Goal: Task Accomplishment & Management: Use online tool/utility

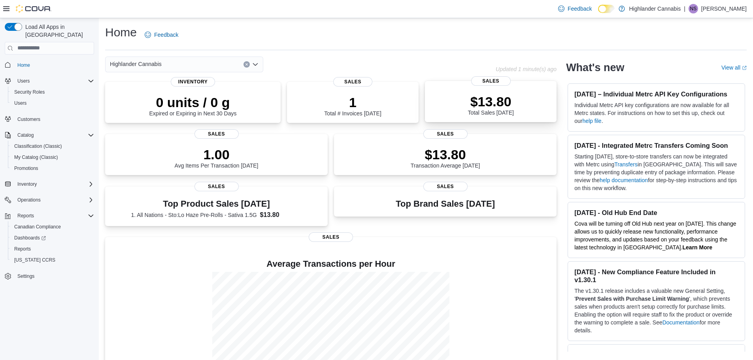
click at [475, 116] on div "$13.80 Total Sales Today Sales" at bounding box center [491, 101] width 132 height 41
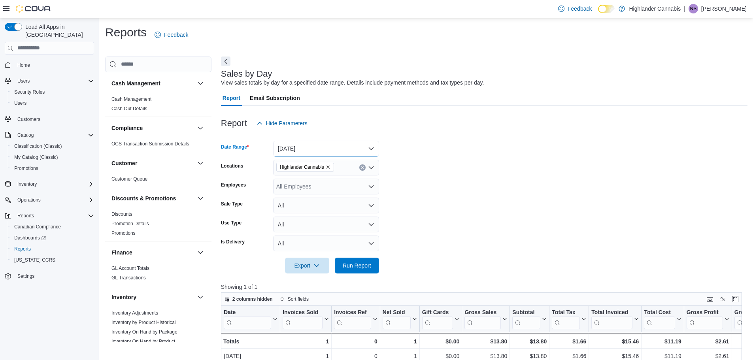
click at [341, 150] on button "Today" at bounding box center [326, 149] width 106 height 16
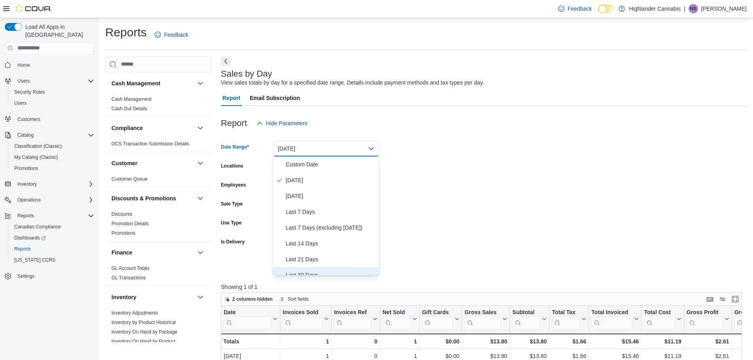
click at [325, 273] on span "Last 30 Days" at bounding box center [331, 274] width 90 height 9
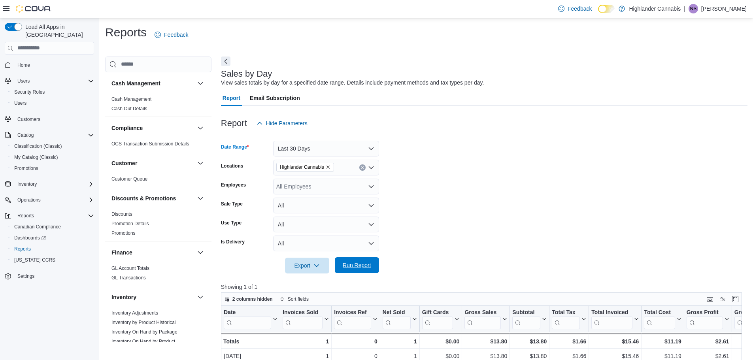
click at [344, 267] on span "Run Report" at bounding box center [357, 265] width 28 height 8
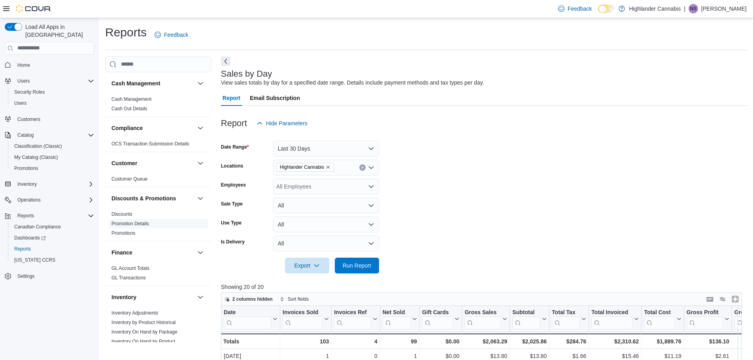
click at [134, 224] on link "Promotion Details" at bounding box center [130, 224] width 38 height 6
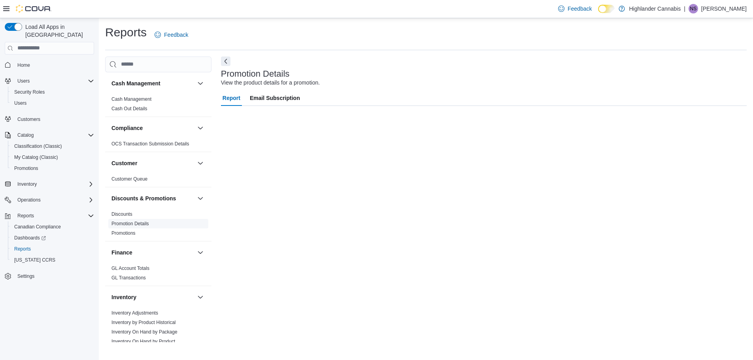
click at [134, 224] on link "Promotion Details" at bounding box center [130, 224] width 38 height 6
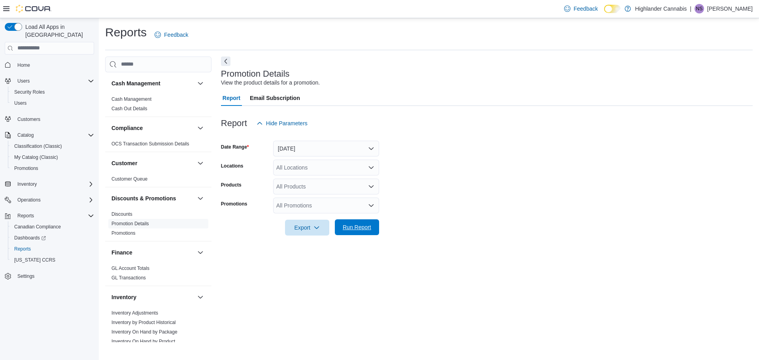
click at [355, 230] on span "Run Report" at bounding box center [357, 227] width 28 height 8
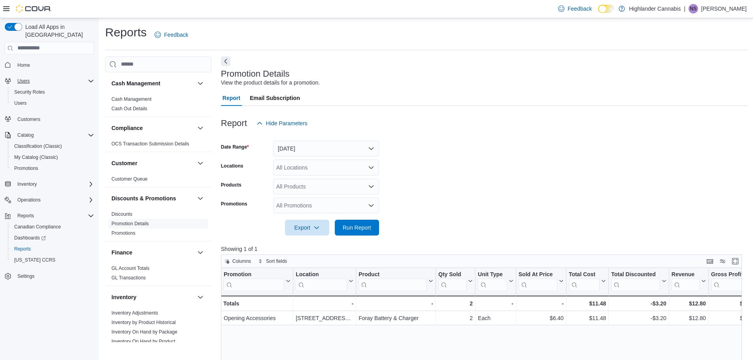
click at [37, 76] on div "Users" at bounding box center [54, 80] width 80 height 9
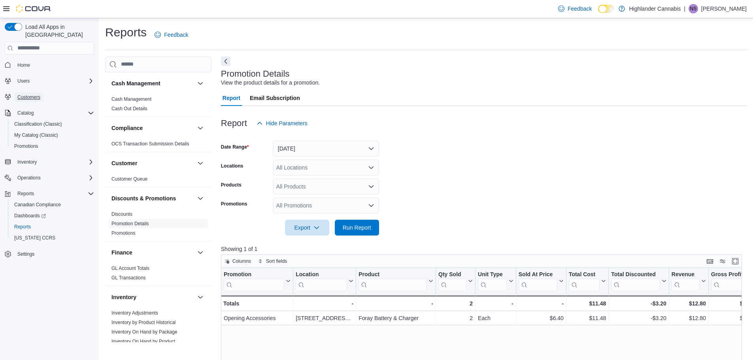
click at [36, 94] on span "Customers" at bounding box center [28, 97] width 23 height 6
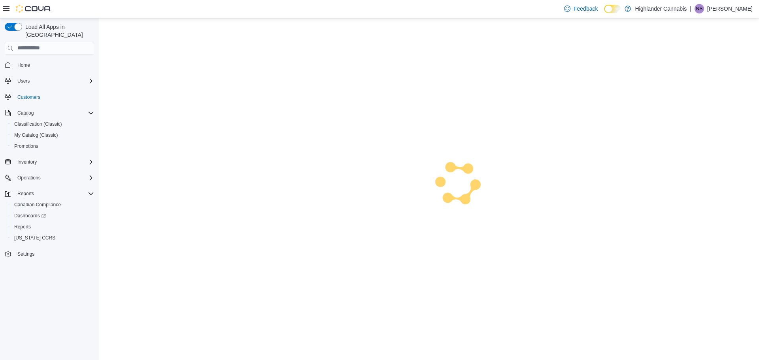
click at [36, 94] on span "Customers" at bounding box center [28, 97] width 23 height 6
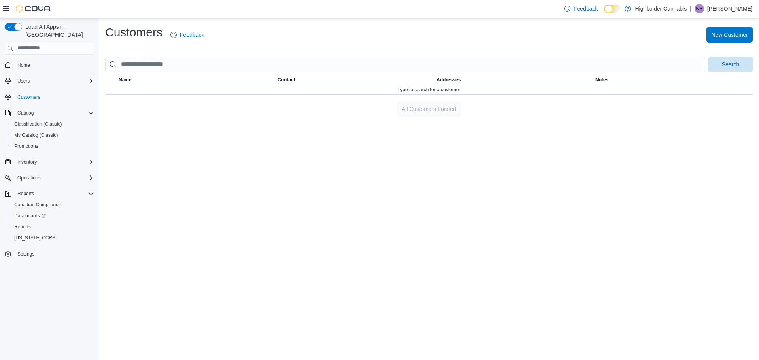
click at [44, 60] on span "Home" at bounding box center [54, 65] width 80 height 10
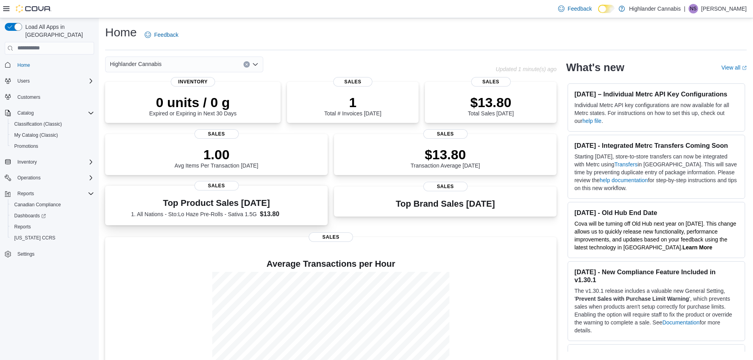
click at [189, 208] on div "Top Product Sales Today 1. All Nations - Sto:Lo Haze Pre-Rolls - Sativa 1.5G $1…" at bounding box center [216, 208] width 171 height 21
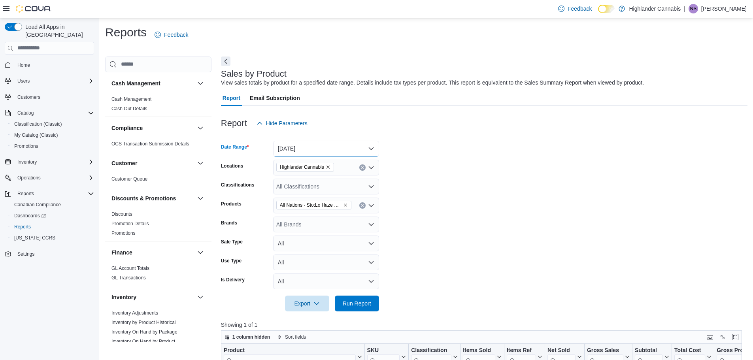
click at [281, 152] on button "Today" at bounding box center [326, 149] width 106 height 16
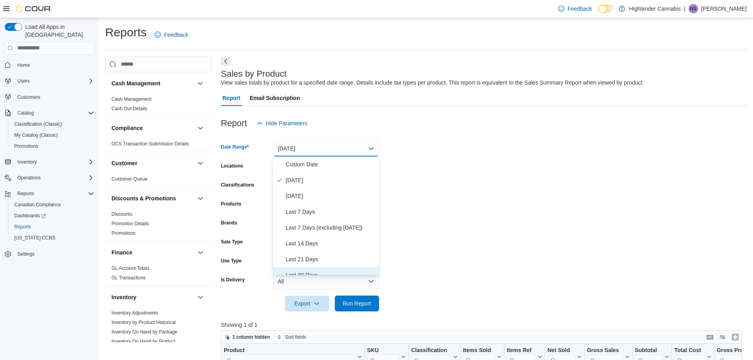
click at [308, 271] on span "Last 30 Days" at bounding box center [331, 274] width 90 height 9
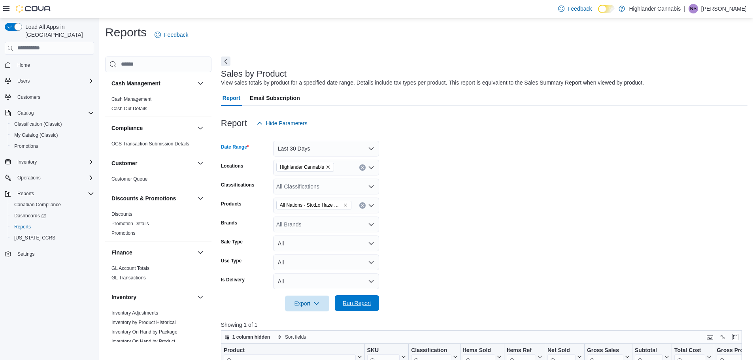
click at [363, 305] on span "Run Report" at bounding box center [357, 303] width 28 height 8
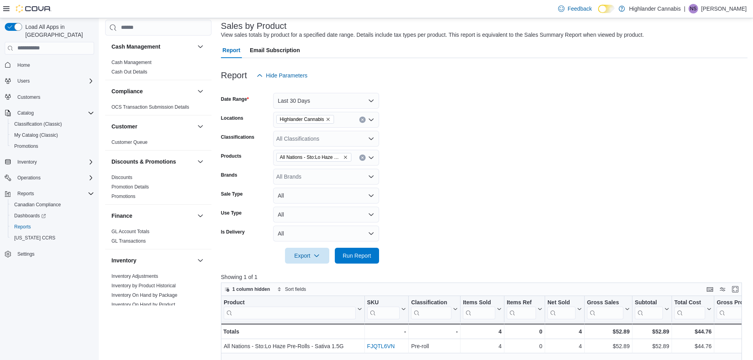
scroll to position [158, 0]
